Goal: Task Accomplishment & Management: Manage account settings

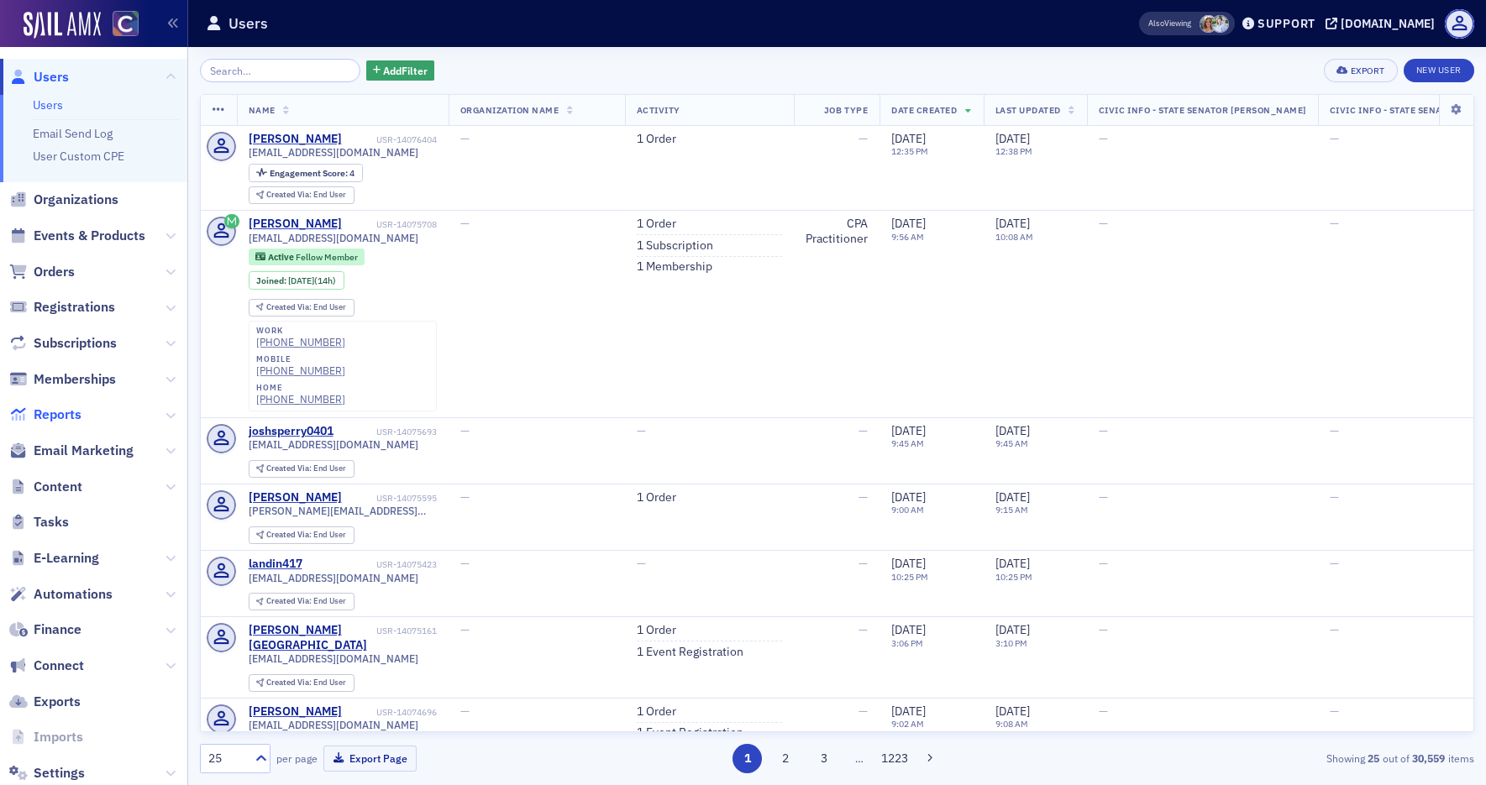
click at [65, 414] on span "Reports" at bounding box center [58, 415] width 48 height 18
click at [1232, 106] on span "Civic Info - State Senator [PERSON_NAME]" at bounding box center [1201, 110] width 207 height 12
click at [1329, 109] on span "Civic Info - State Senator Office Holder" at bounding box center [1430, 110] width 203 height 12
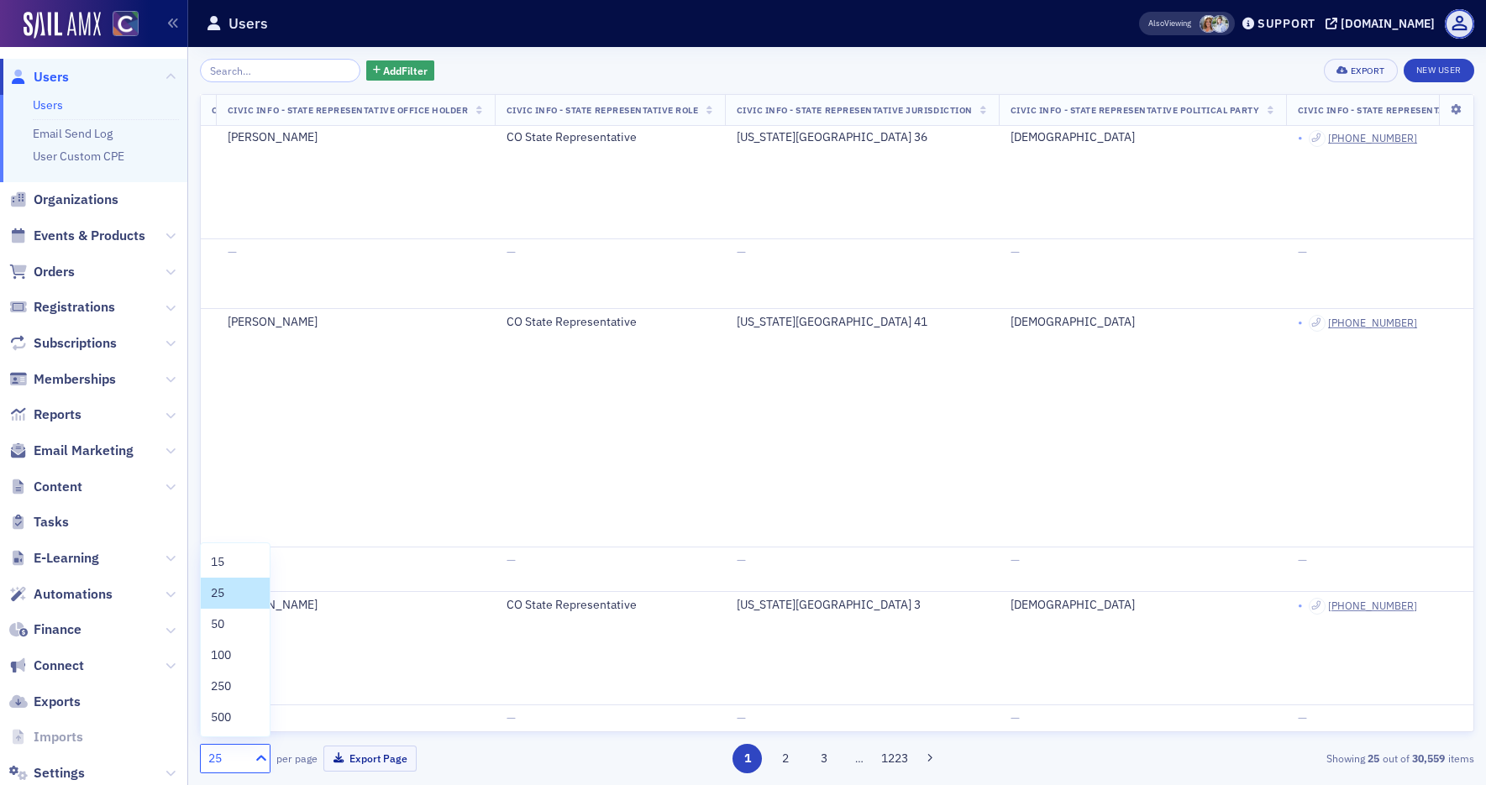
click at [262, 759] on icon at bounding box center [261, 758] width 17 height 17
click at [247, 658] on div "100" at bounding box center [235, 656] width 49 height 18
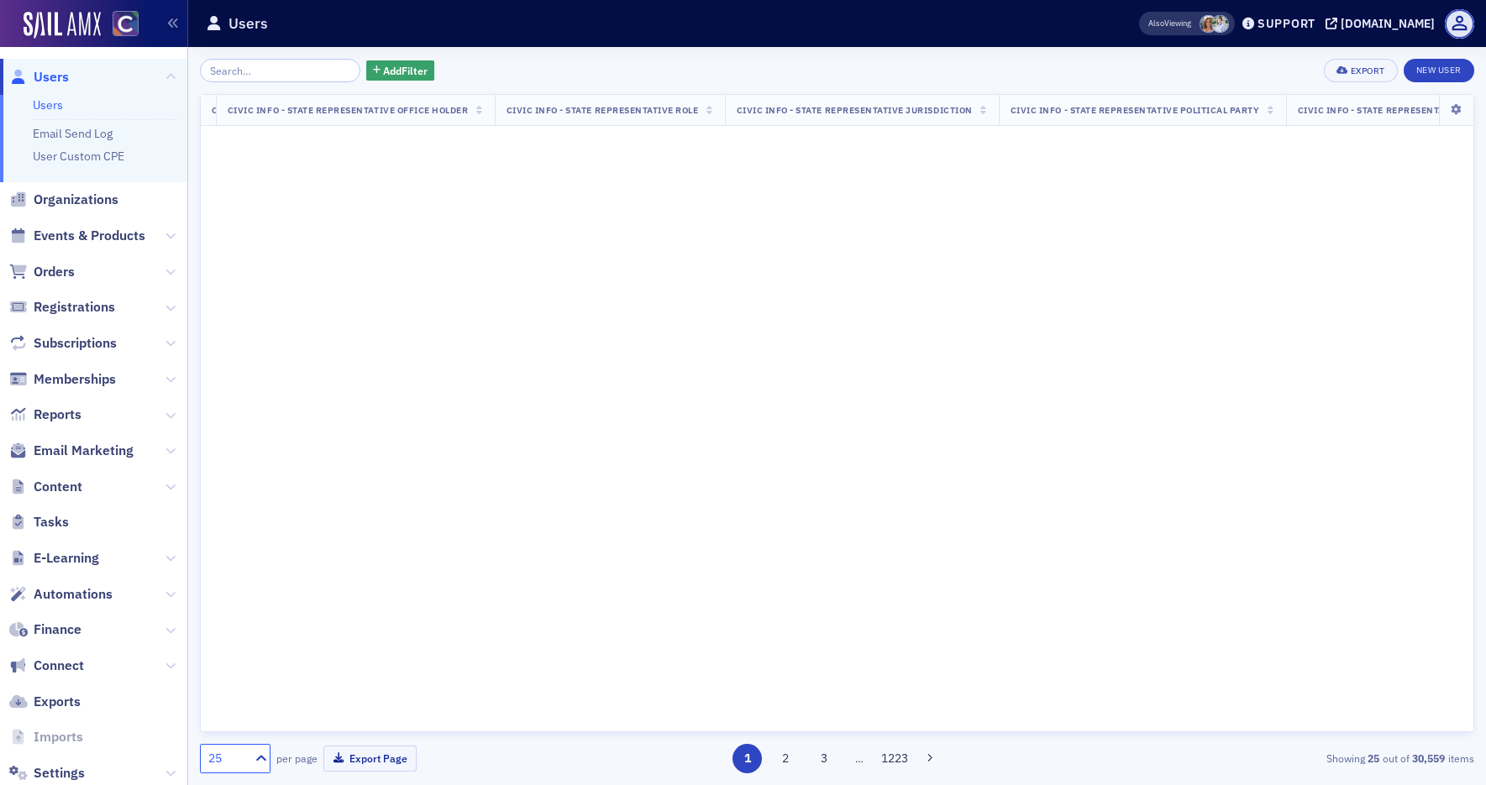
scroll to position [0, 3608]
